Goal: Task Accomplishment & Management: Manage account settings

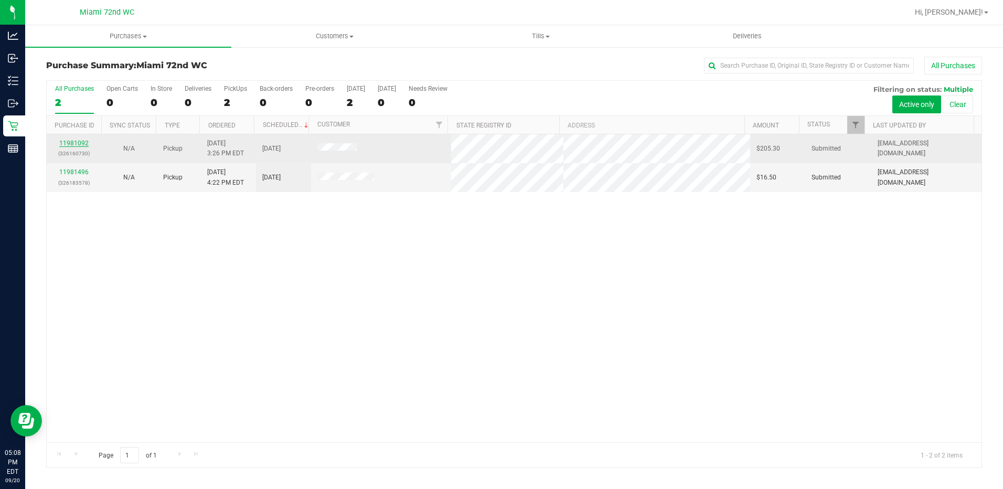
click at [81, 144] on link "11981092" at bounding box center [73, 143] width 29 height 7
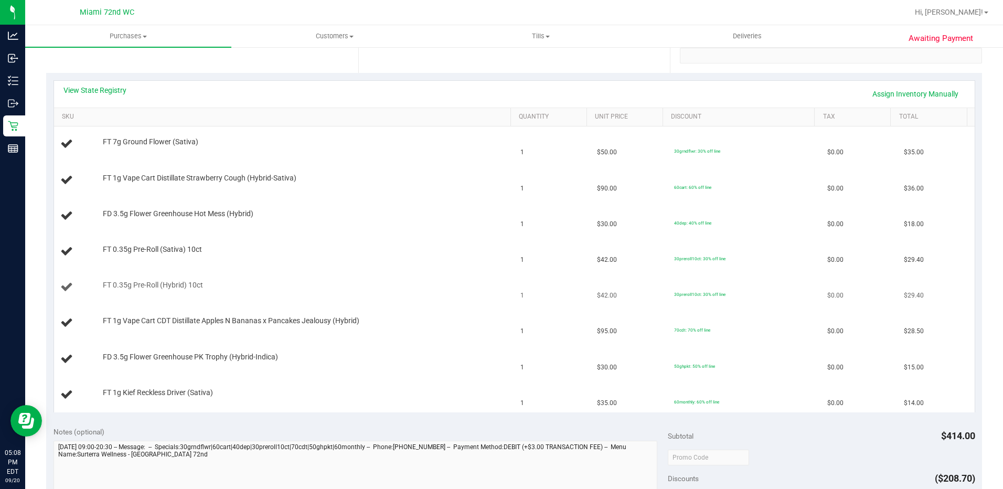
scroll to position [524, 0]
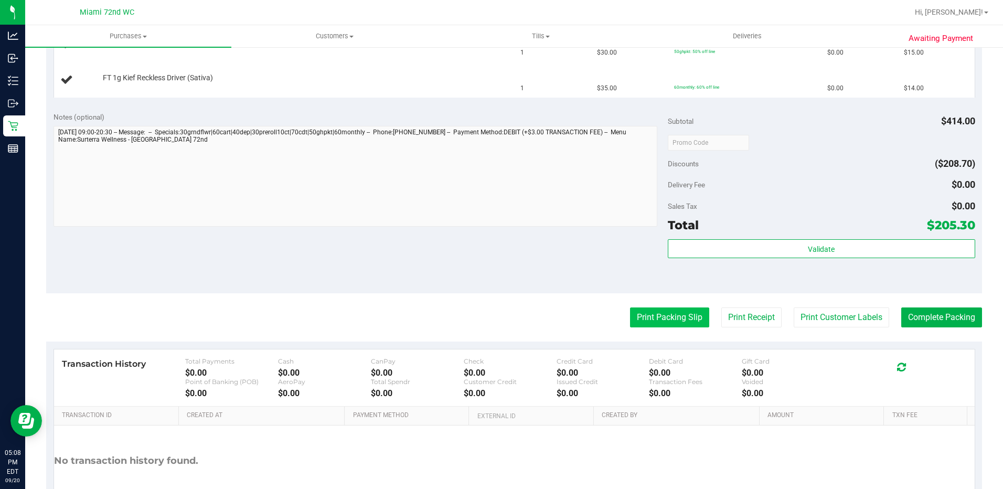
click at [674, 314] on button "Print Packing Slip" at bounding box center [669, 317] width 79 height 20
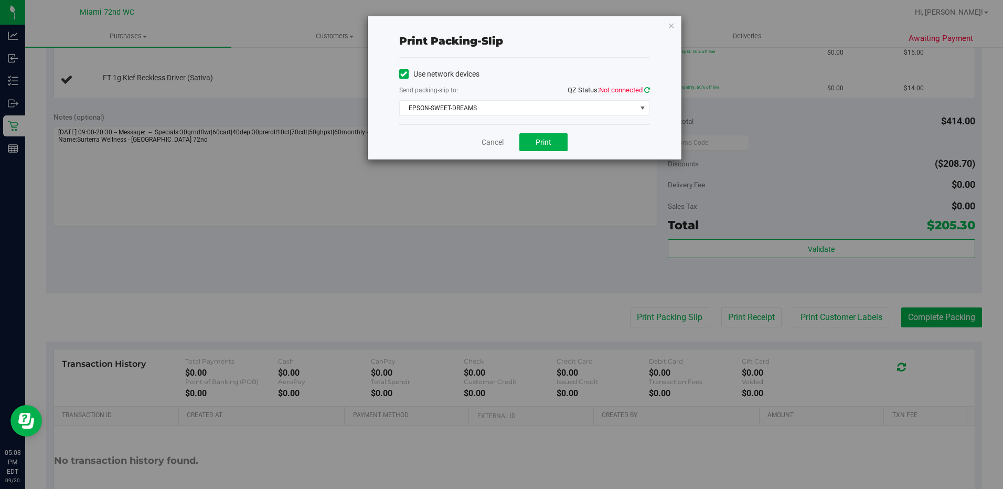
click at [648, 88] on icon at bounding box center [647, 90] width 6 height 7
click at [547, 148] on button "Print" at bounding box center [543, 142] width 48 height 18
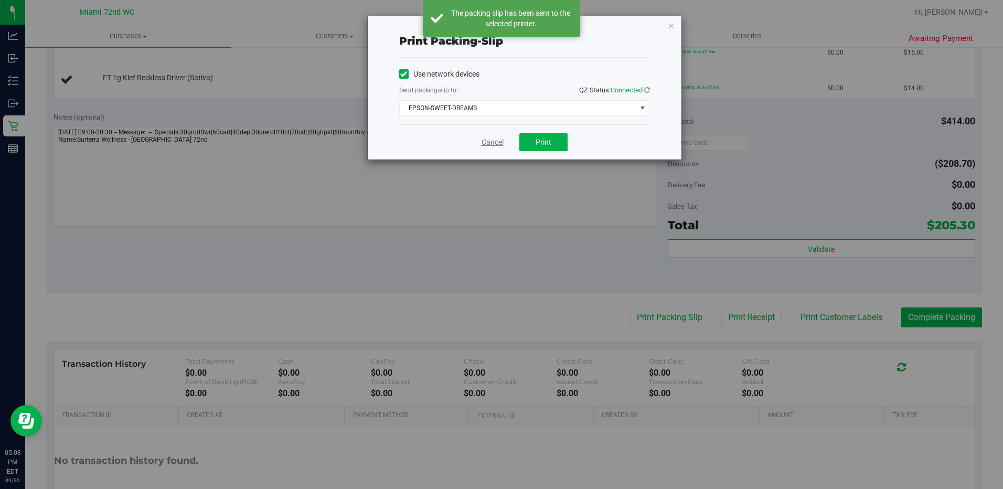
click at [491, 146] on link "Cancel" at bounding box center [492, 142] width 22 height 11
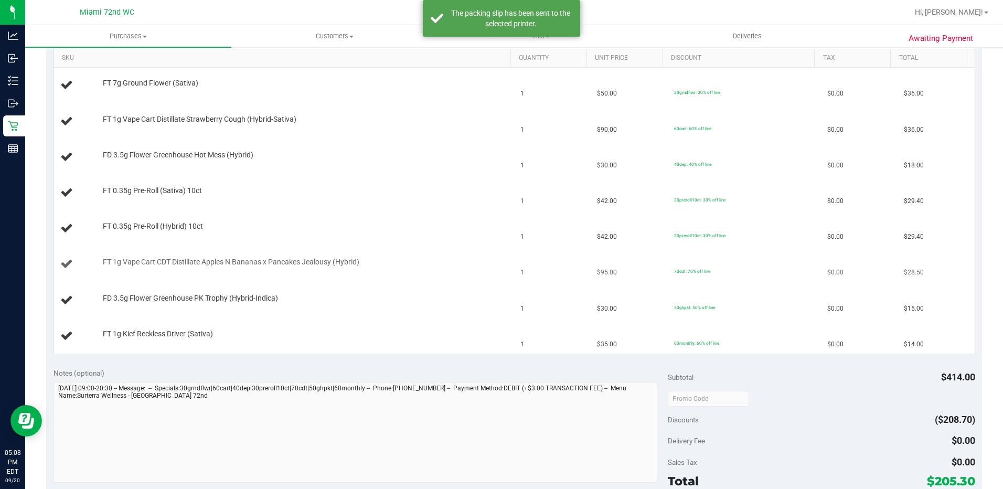
scroll to position [210, 0]
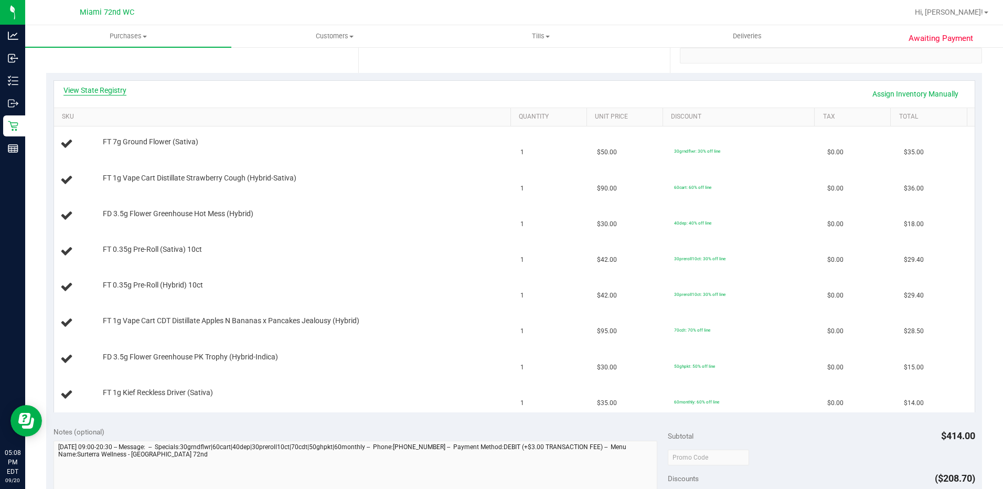
click at [102, 92] on link "View State Registry" at bounding box center [94, 90] width 63 height 10
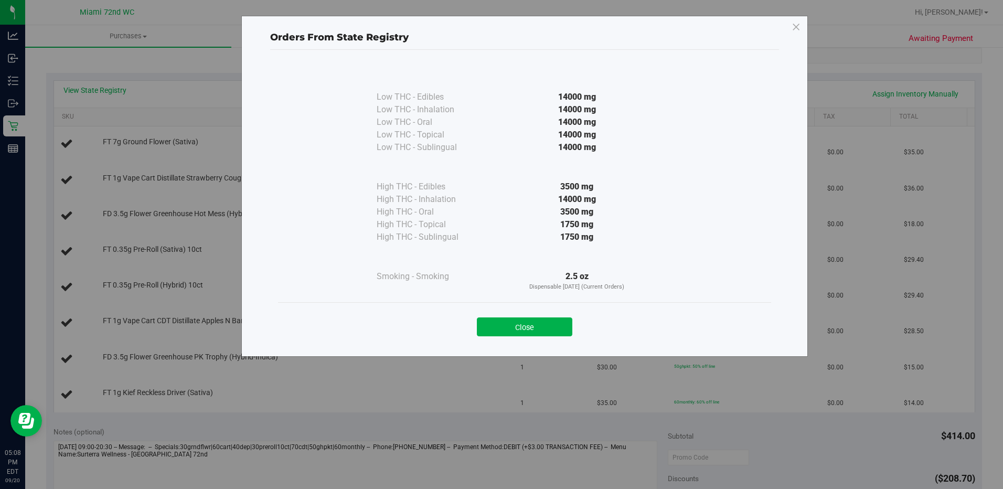
click at [530, 302] on div "Close" at bounding box center [524, 323] width 493 height 42
click at [525, 323] on button "Close" at bounding box center [524, 326] width 95 height 19
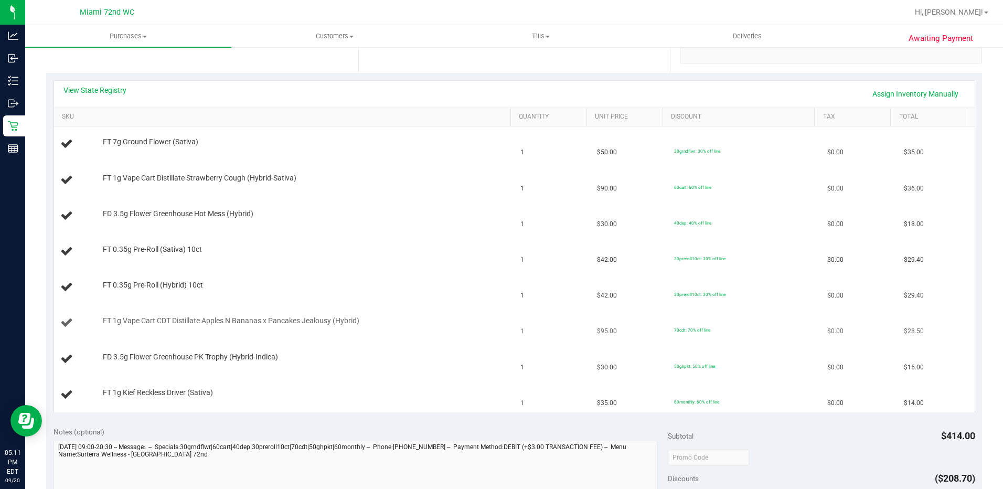
click at [376, 323] on div "FT 1g Vape Cart CDT Distillate Apples N Bananas x Pancakes Jealousy (Hybrid)" at bounding box center [302, 321] width 408 height 10
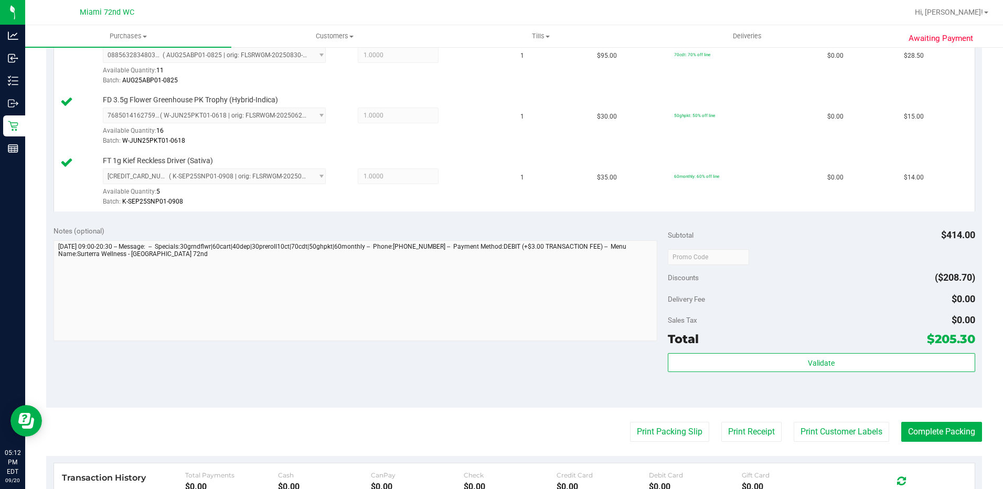
scroll to position [794, 0]
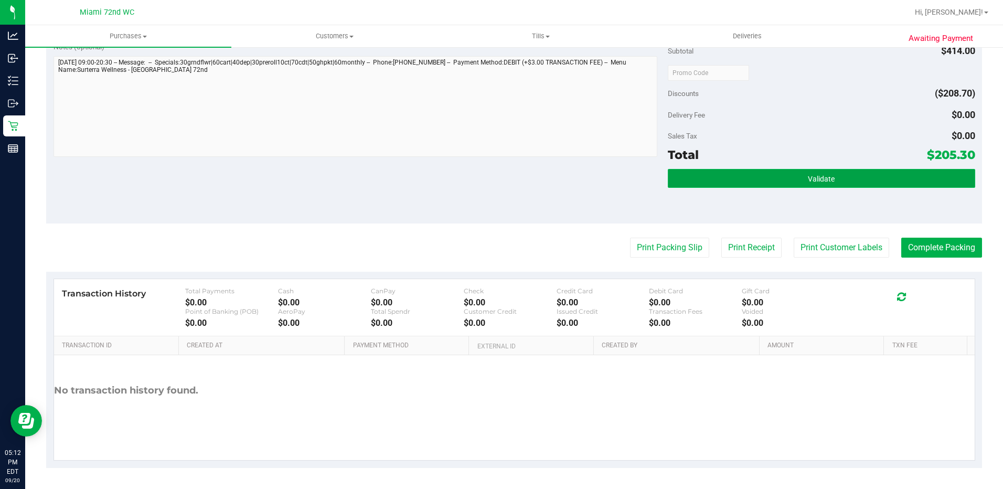
click at [808, 179] on span "Validate" at bounding box center [821, 179] width 27 height 8
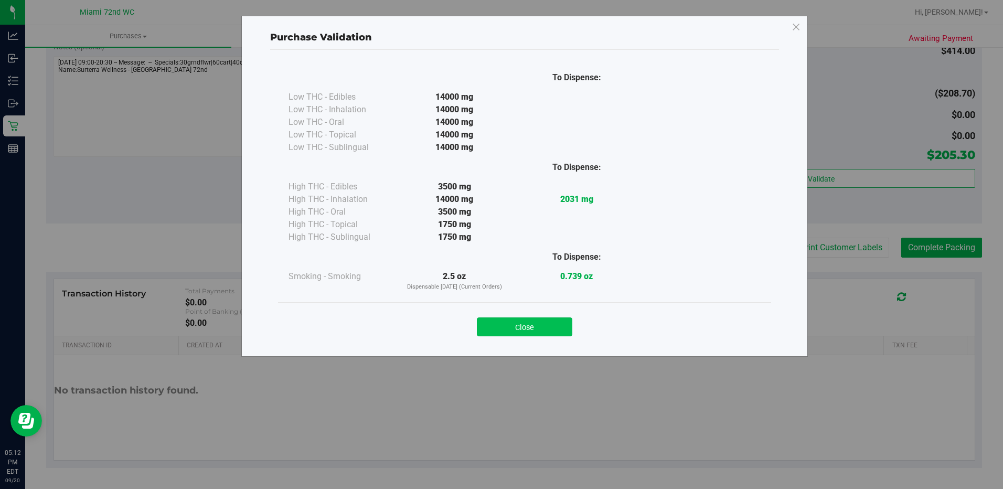
click at [551, 329] on button "Close" at bounding box center [524, 326] width 95 height 19
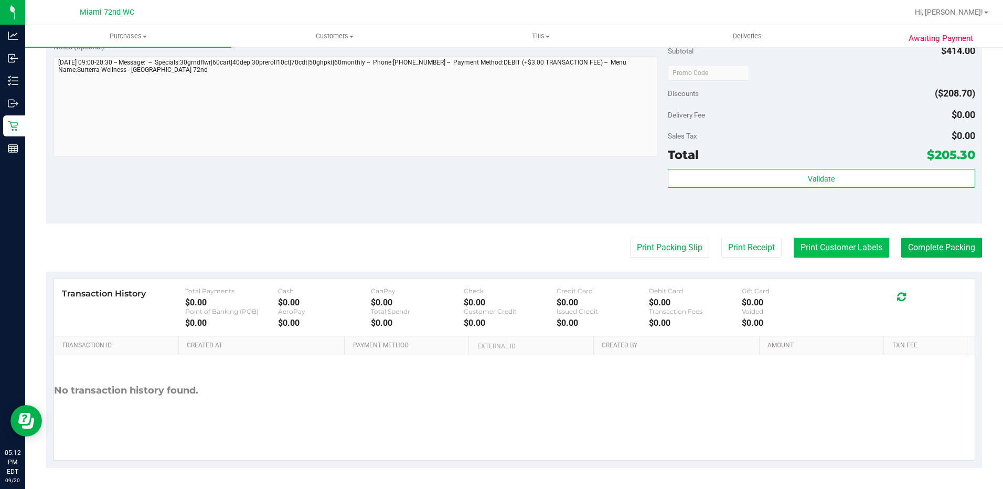
click at [838, 253] on button "Print Customer Labels" at bounding box center [841, 248] width 95 height 20
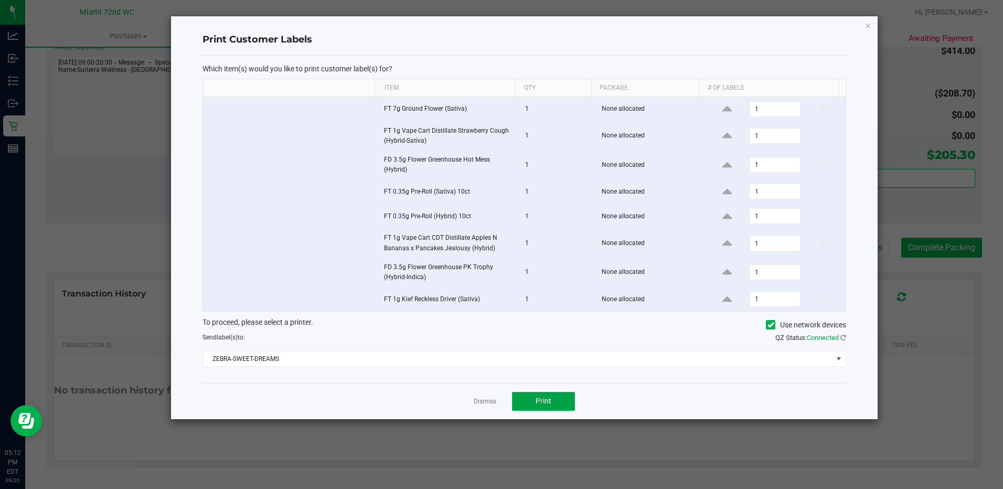
click at [553, 408] on button "Print" at bounding box center [543, 401] width 63 height 19
click at [480, 401] on link "Dismiss" at bounding box center [485, 401] width 23 height 9
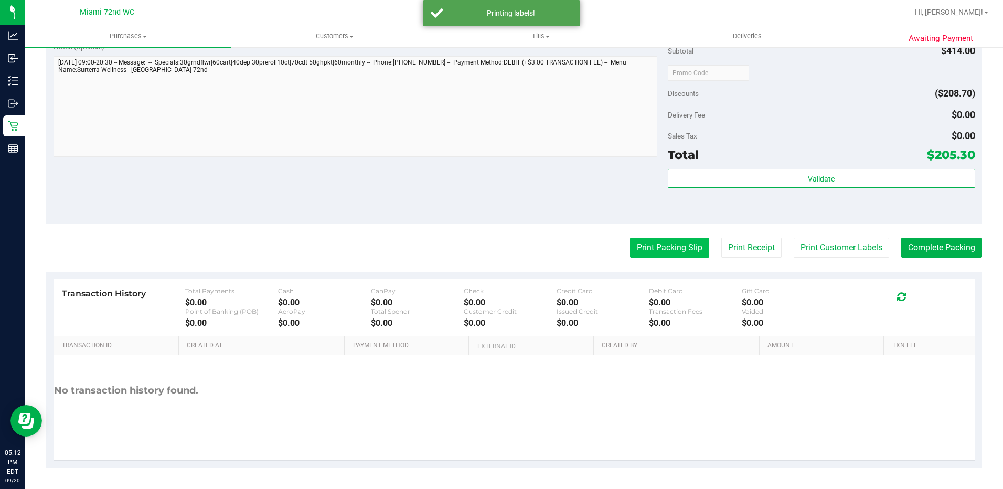
click at [666, 251] on button "Print Packing Slip" at bounding box center [669, 248] width 79 height 20
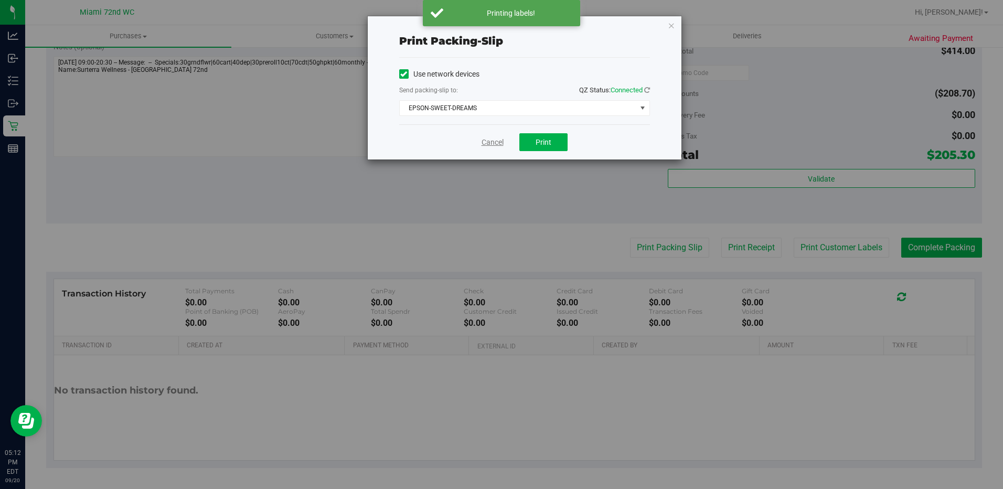
click at [489, 140] on link "Cancel" at bounding box center [492, 142] width 22 height 11
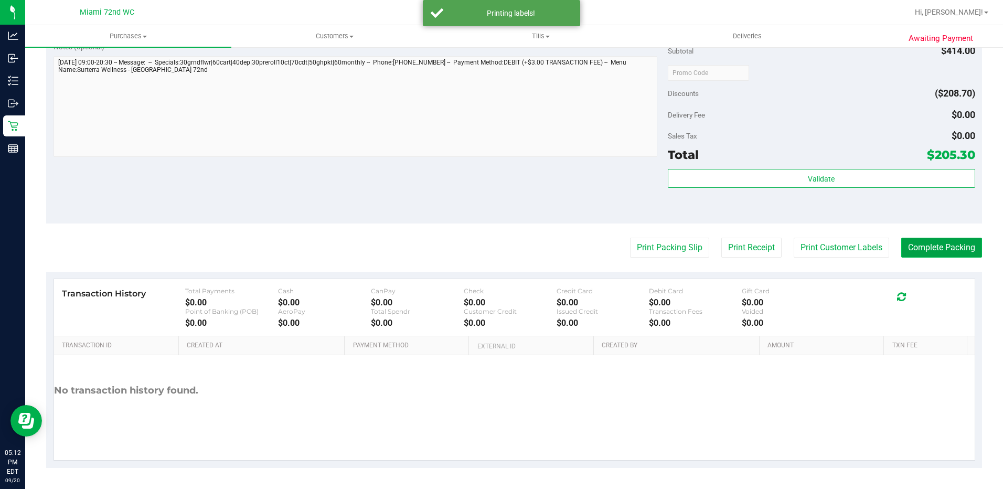
click at [939, 240] on button "Complete Packing" at bounding box center [941, 248] width 81 height 20
